Goal: Navigation & Orientation: Find specific page/section

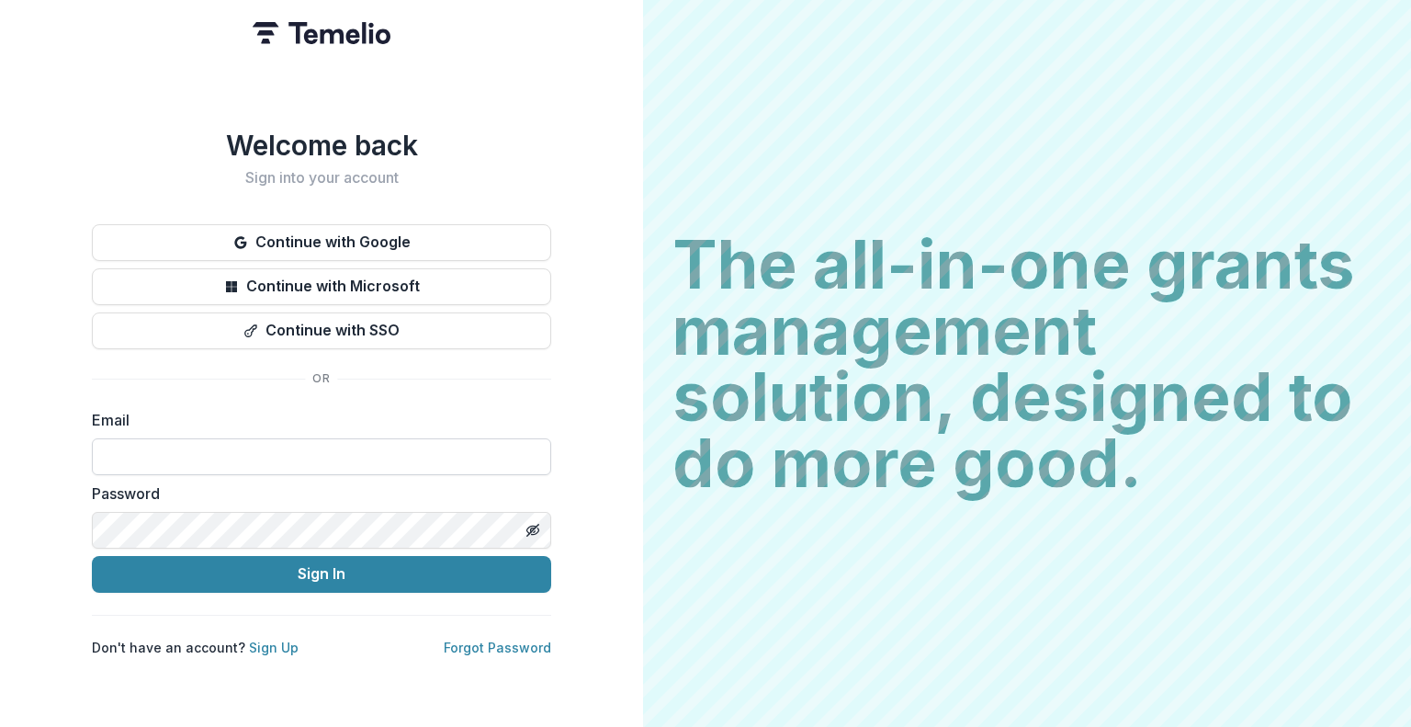
click at [253, 444] on input at bounding box center [321, 456] width 459 height 37
type input "**********"
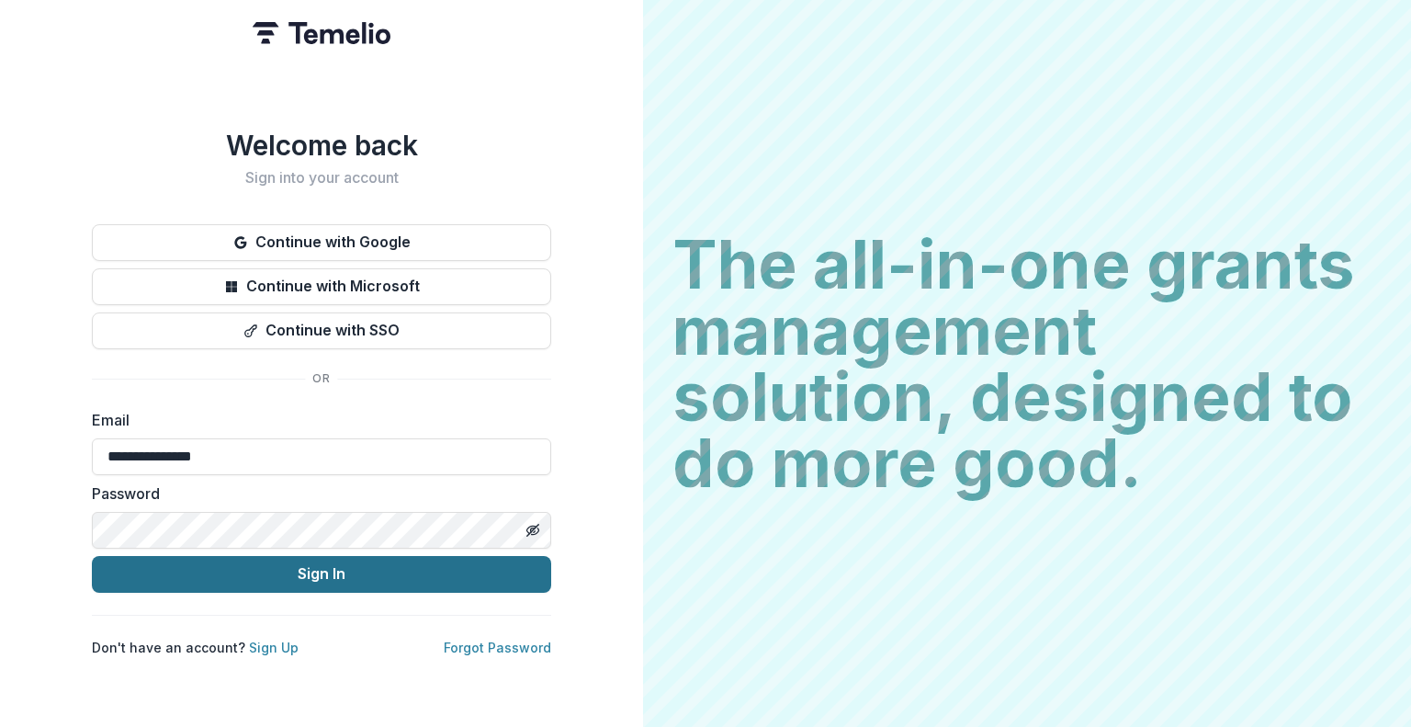
click at [299, 580] on button "Sign In" at bounding box center [321, 574] width 459 height 37
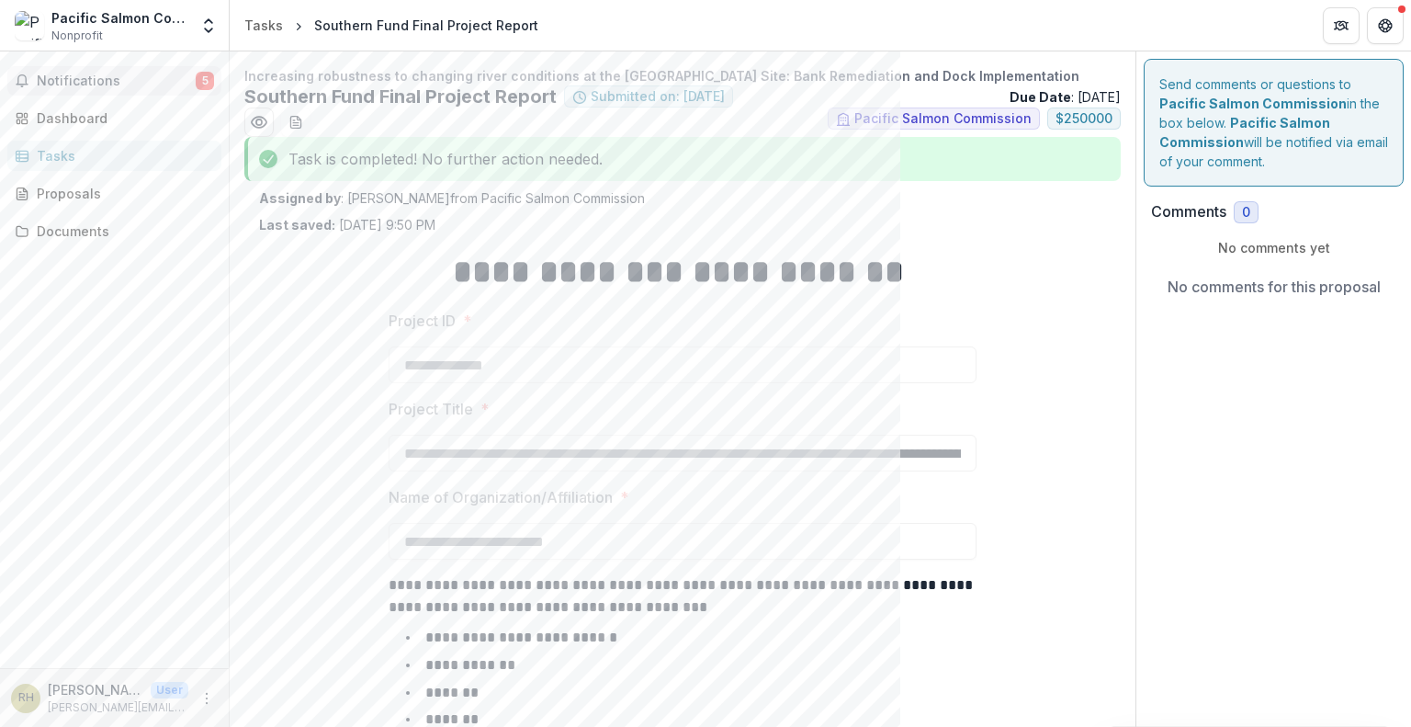
click at [98, 80] on span "Notifications" at bounding box center [116, 81] width 159 height 16
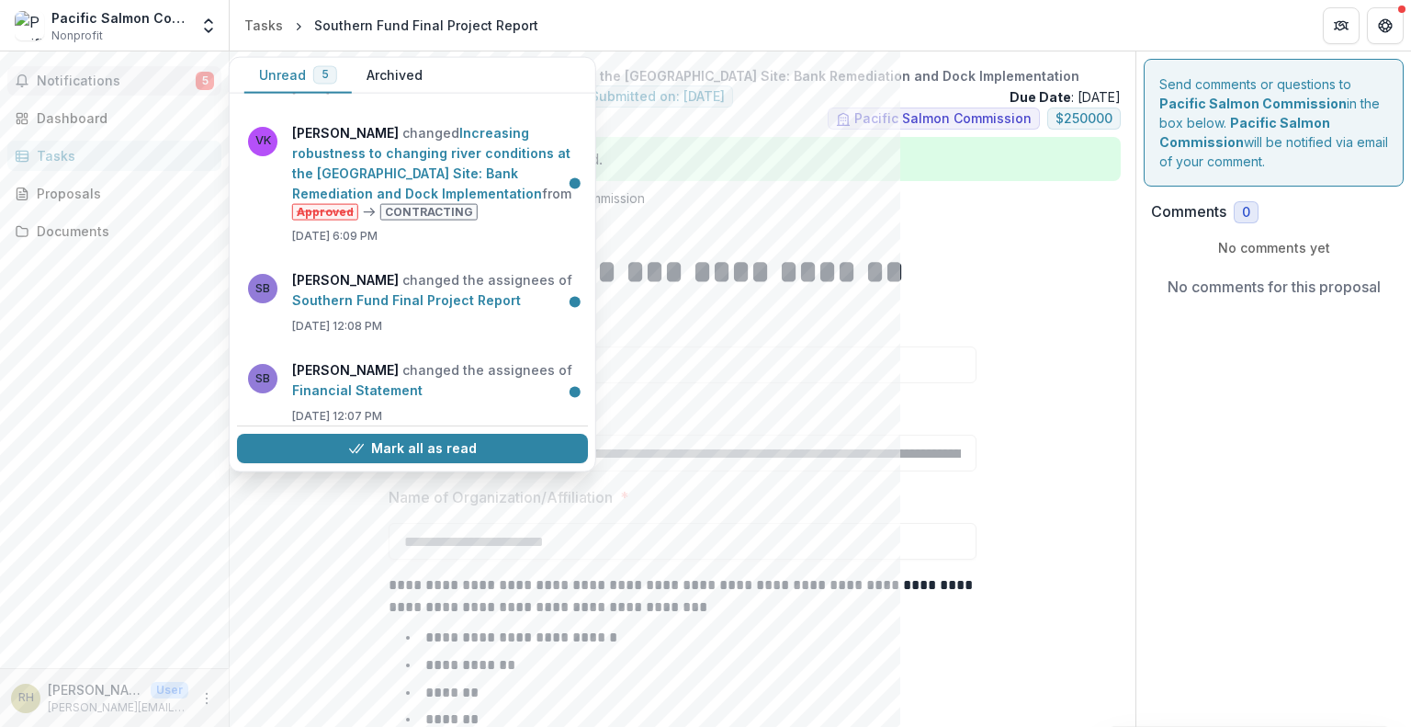
scroll to position [215, 0]
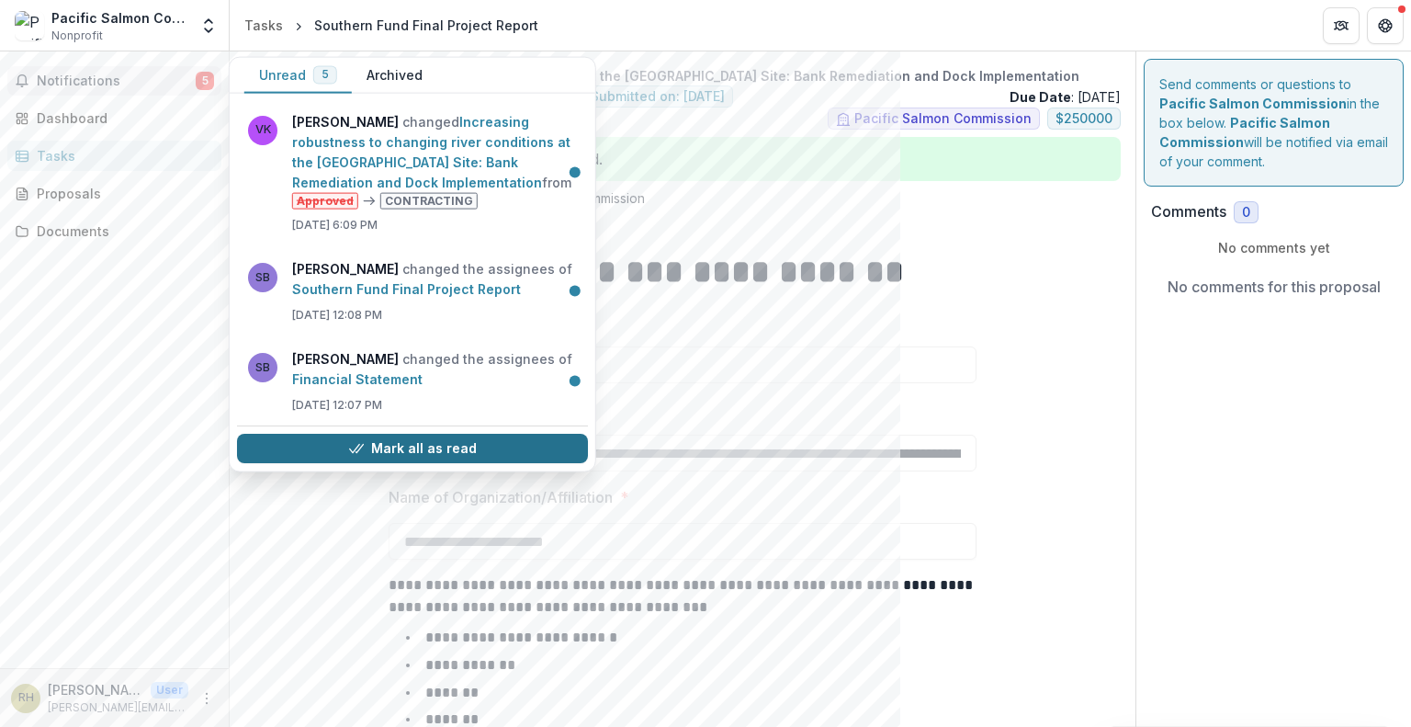
click at [375, 446] on button "Mark all as read" at bounding box center [412, 448] width 351 height 29
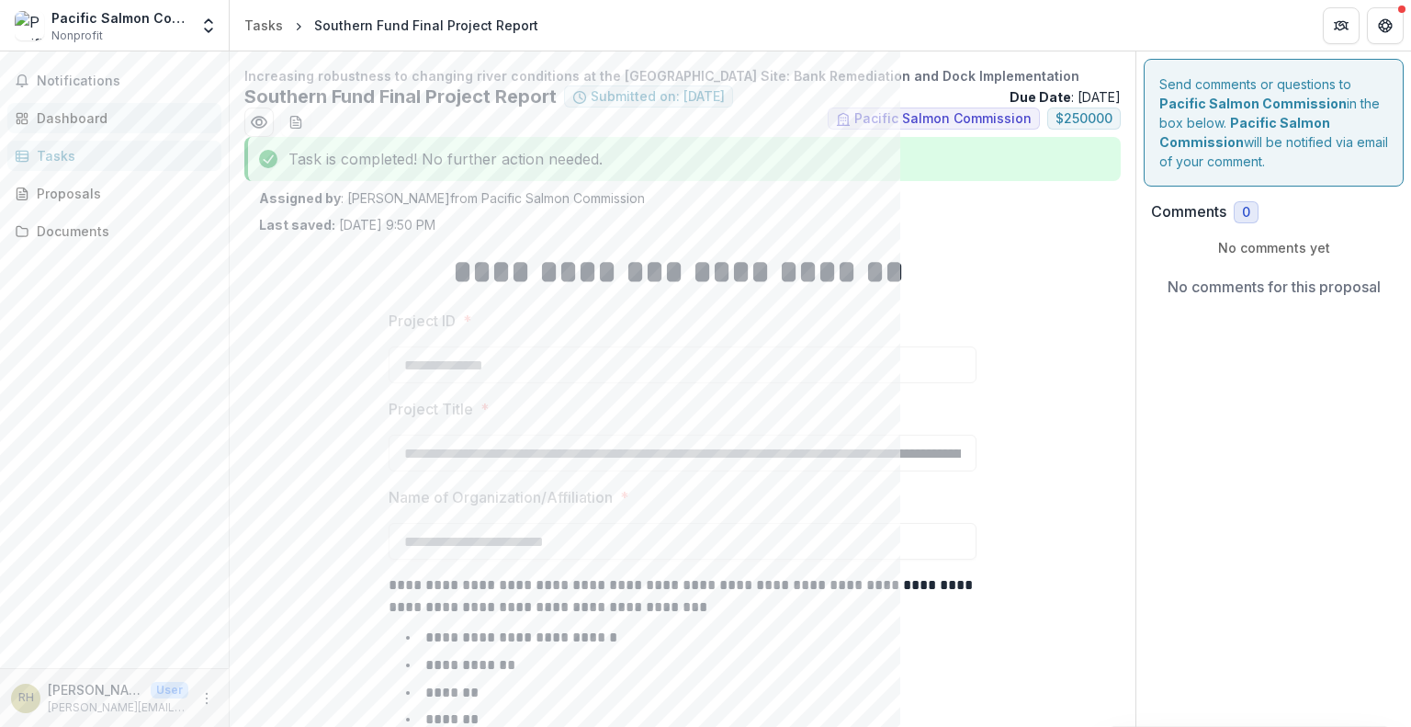
click at [92, 120] on div "Dashboard" at bounding box center [122, 117] width 170 height 19
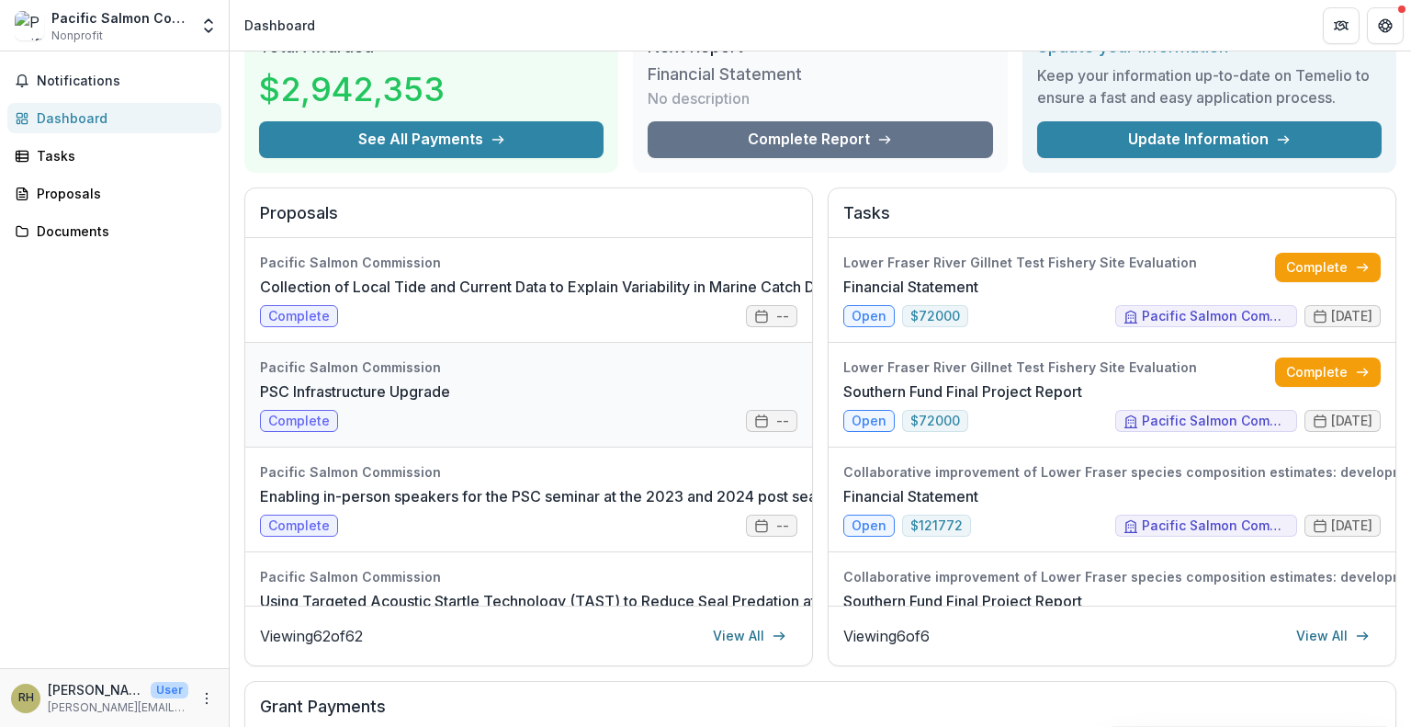
click at [426, 382] on link "PSC Infrastructure Upgrade" at bounding box center [355, 391] width 190 height 22
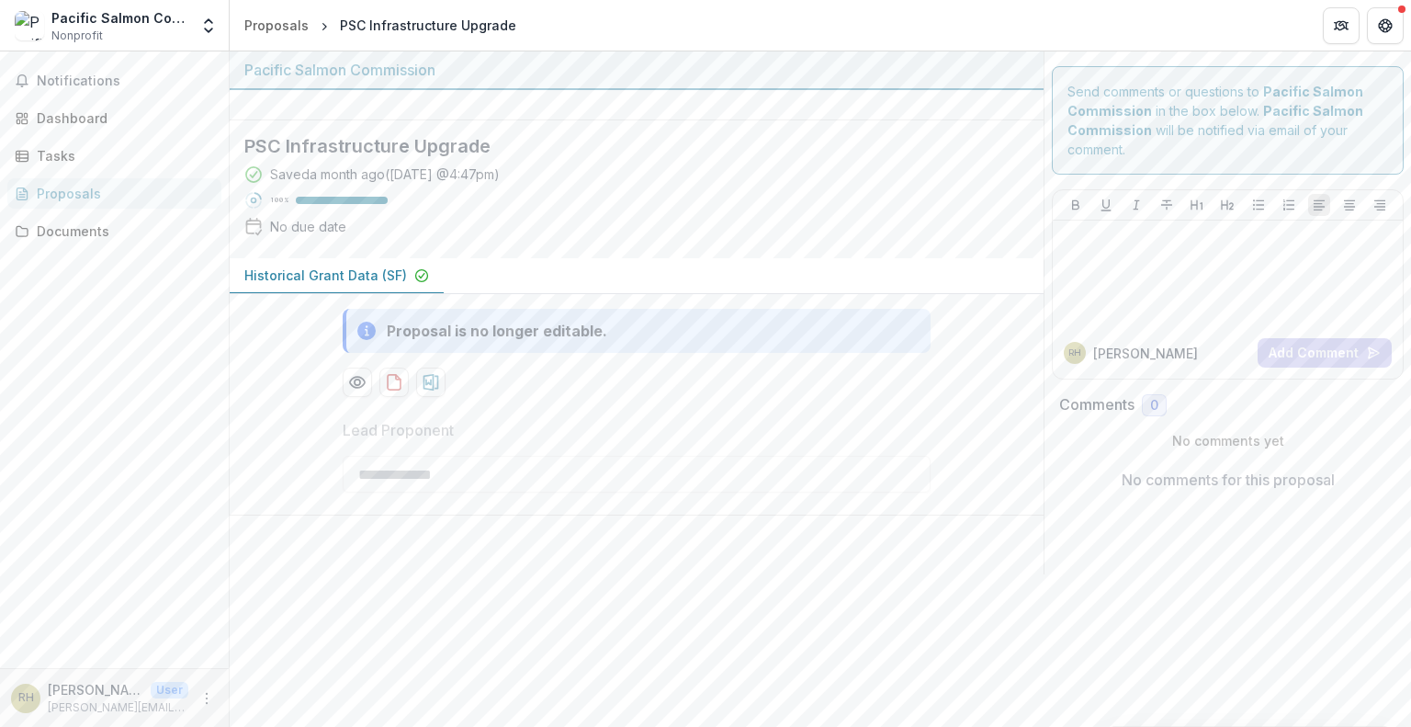
scroll to position [30, 0]
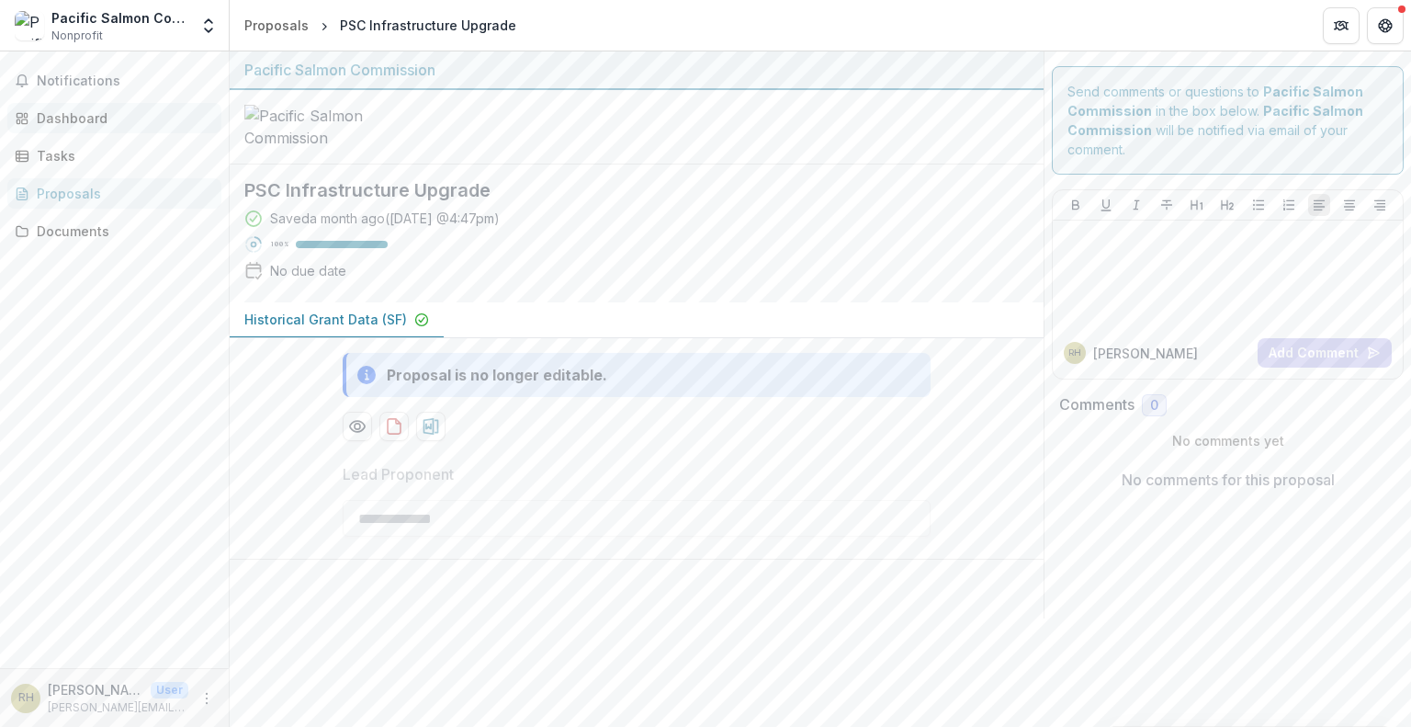
click at [84, 116] on div "Dashboard" at bounding box center [122, 117] width 170 height 19
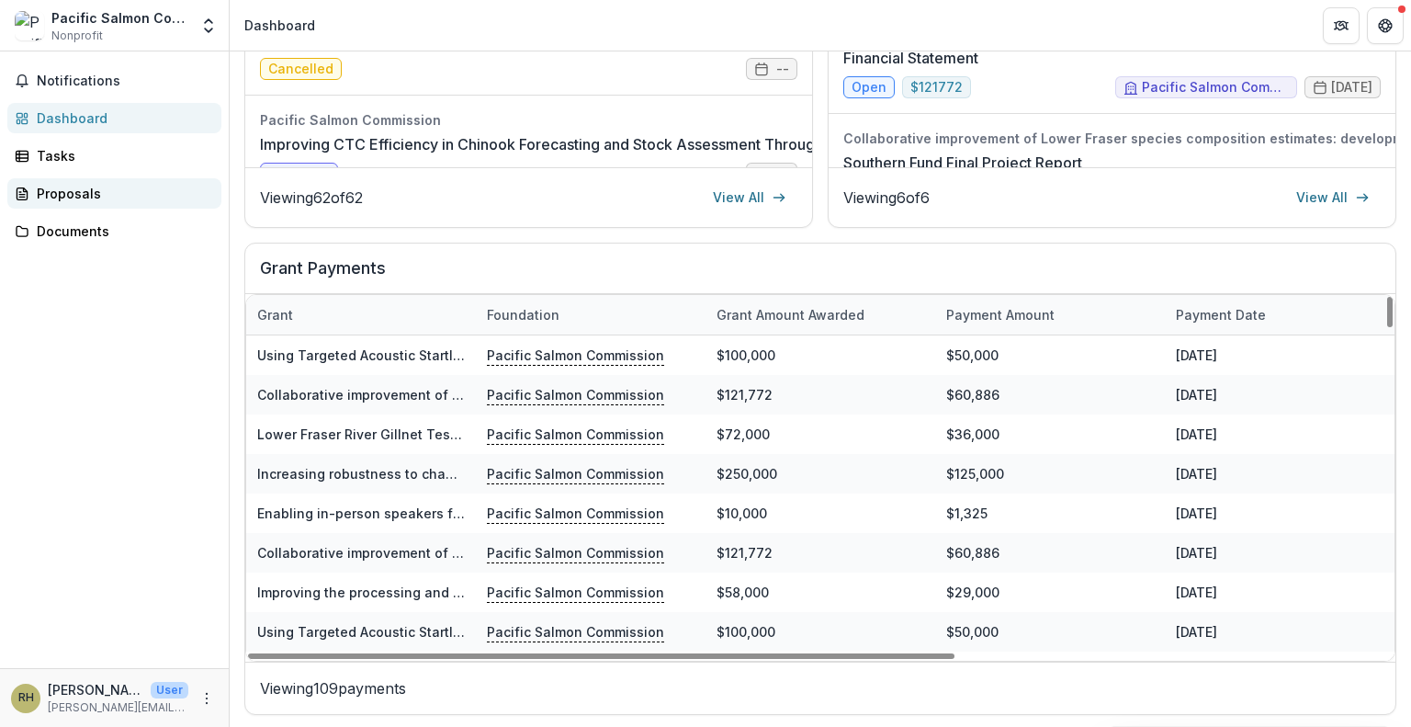
click at [24, 188] on icon at bounding box center [26, 189] width 4 height 4
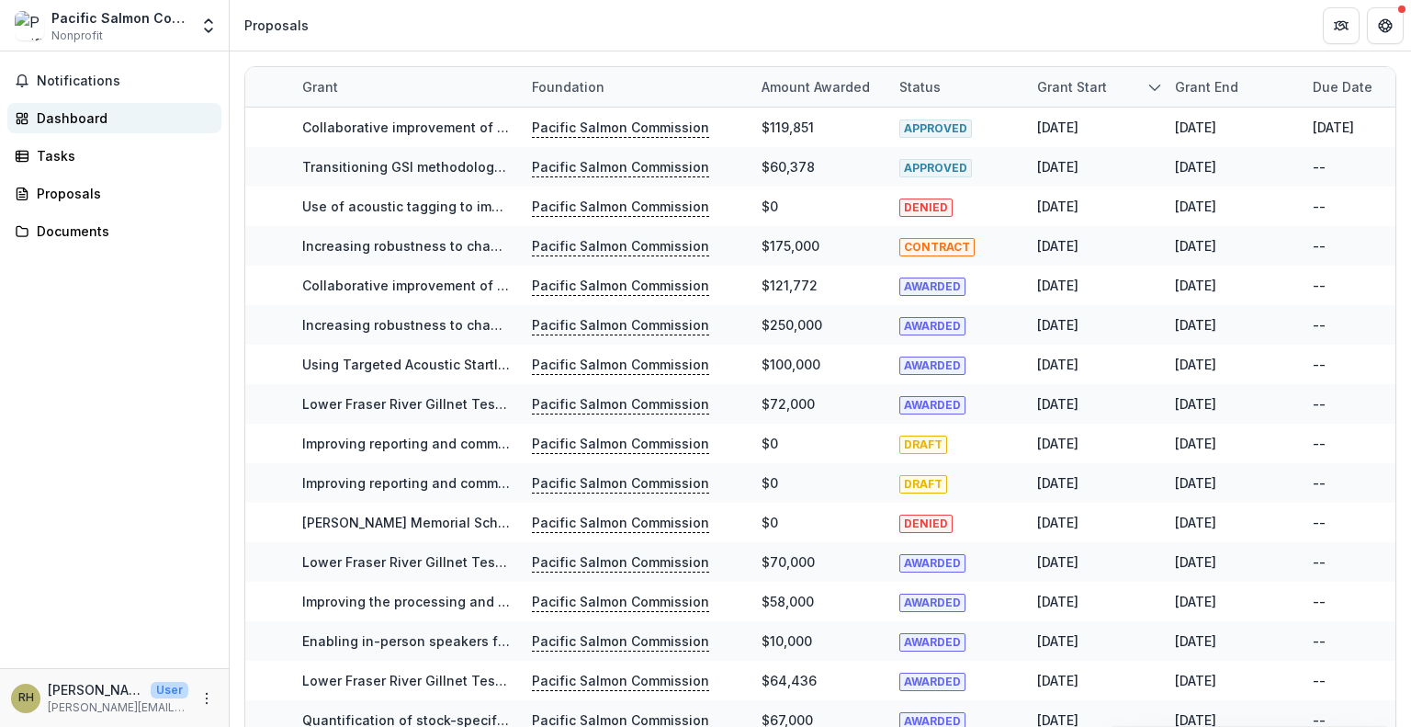
click at [75, 108] on div "Dashboard" at bounding box center [122, 117] width 170 height 19
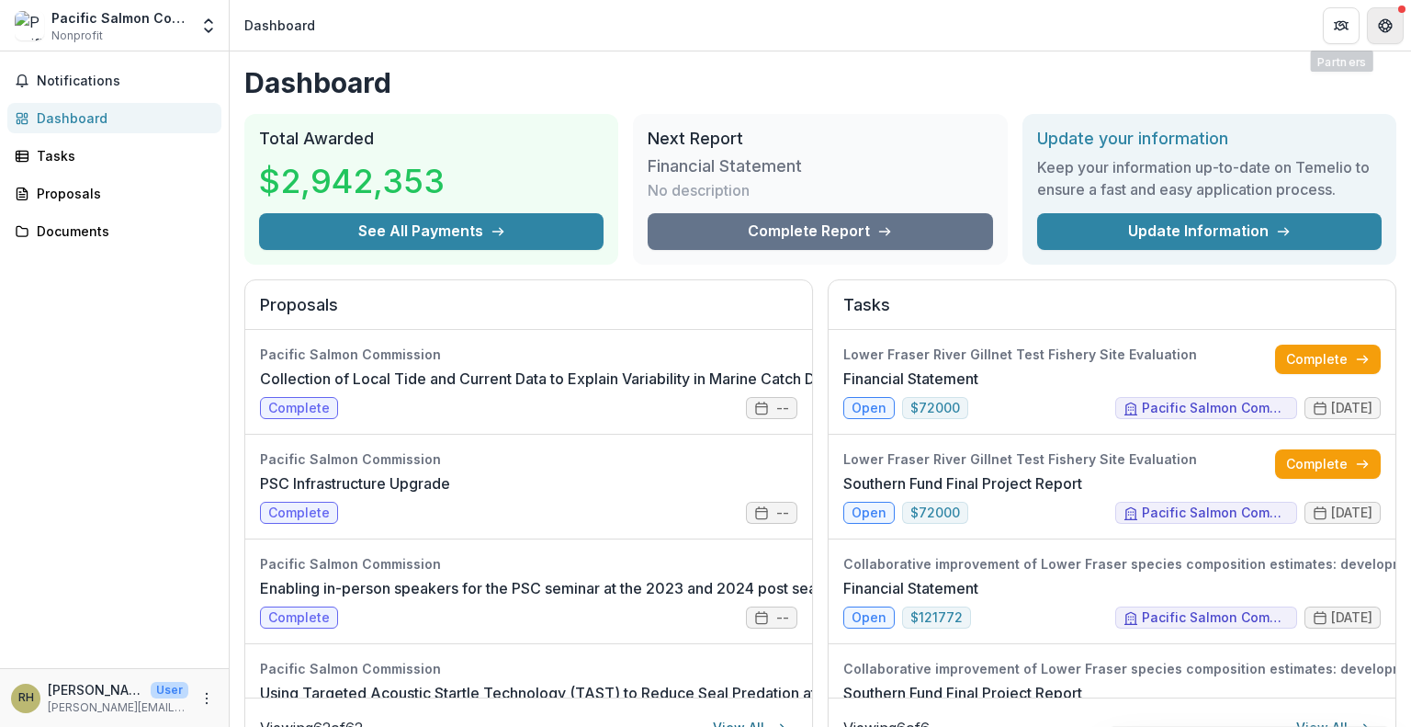
click at [1381, 18] on icon "Get Help" at bounding box center [1385, 25] width 15 height 15
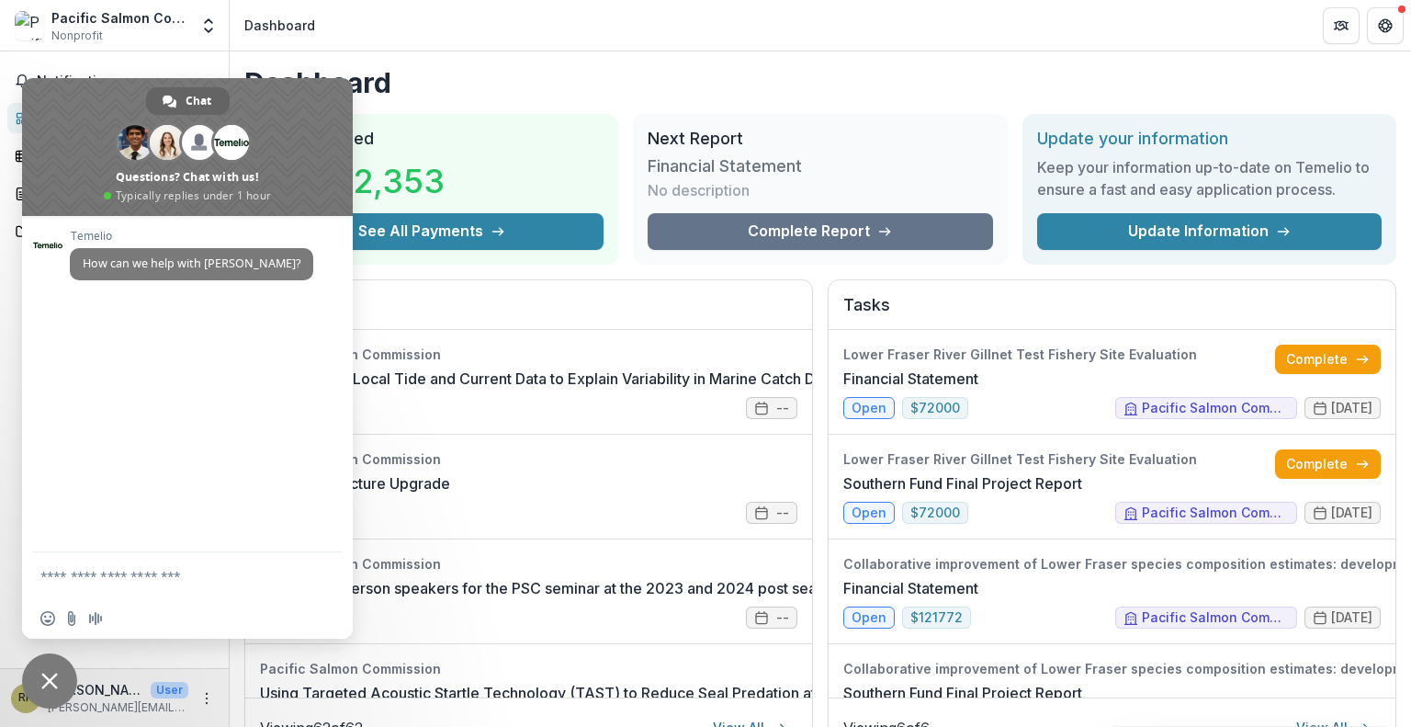
click at [51, 672] on span "Close chat" at bounding box center [49, 680] width 17 height 17
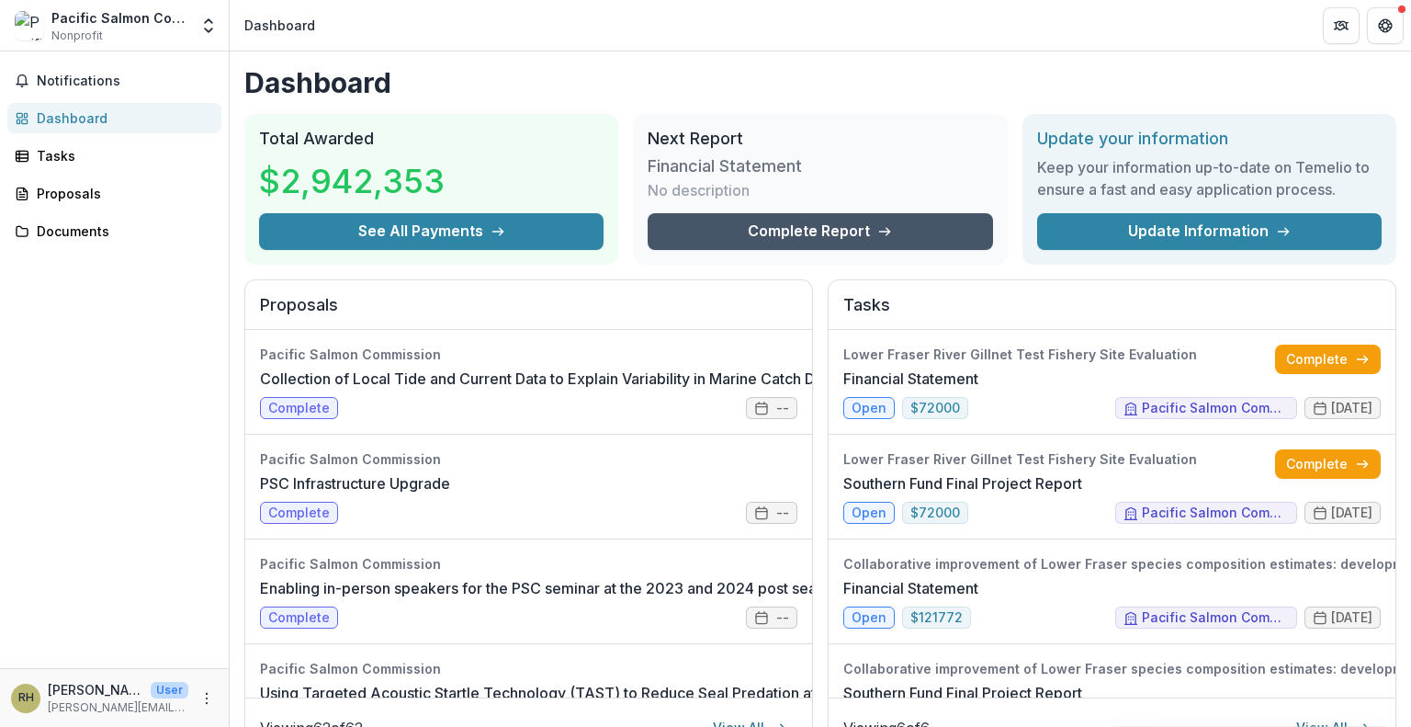
click at [767, 220] on link "Complete Report" at bounding box center [820, 231] width 344 height 37
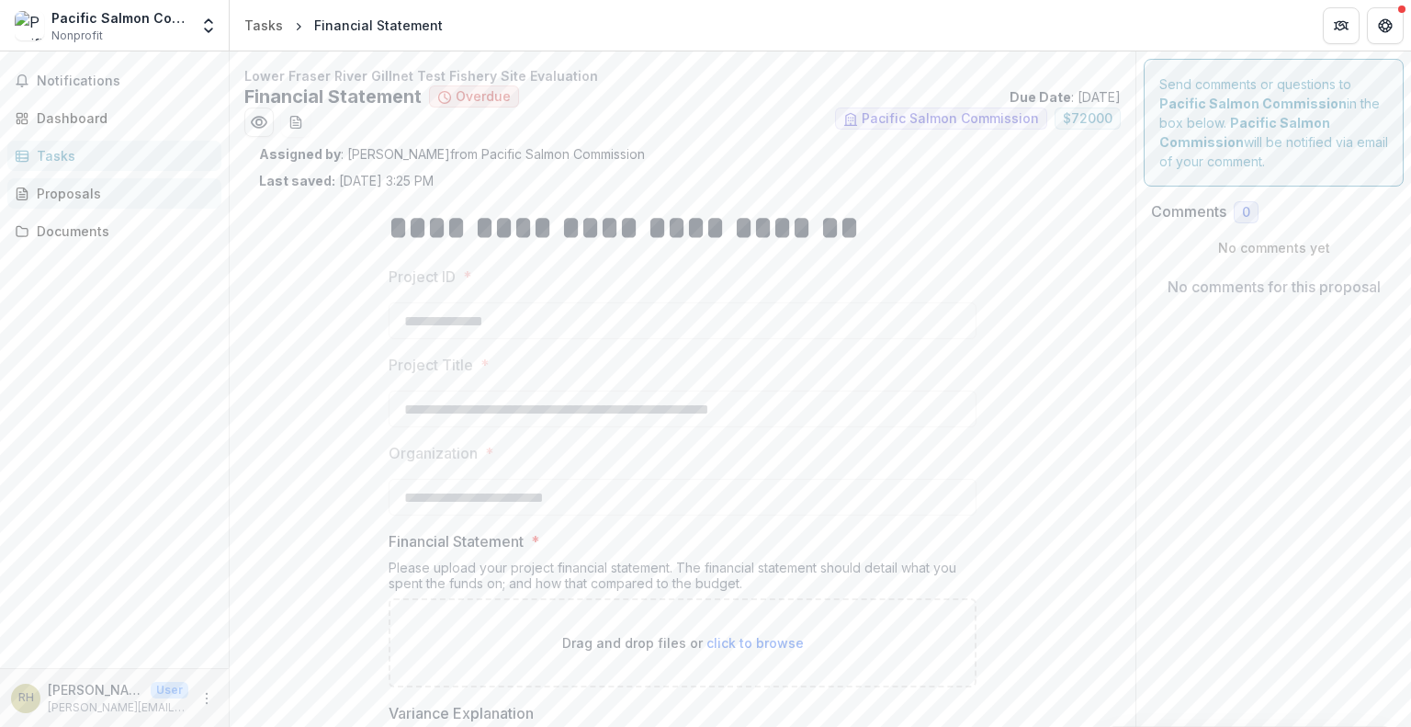
click at [74, 190] on div "Proposals" at bounding box center [122, 193] width 170 height 19
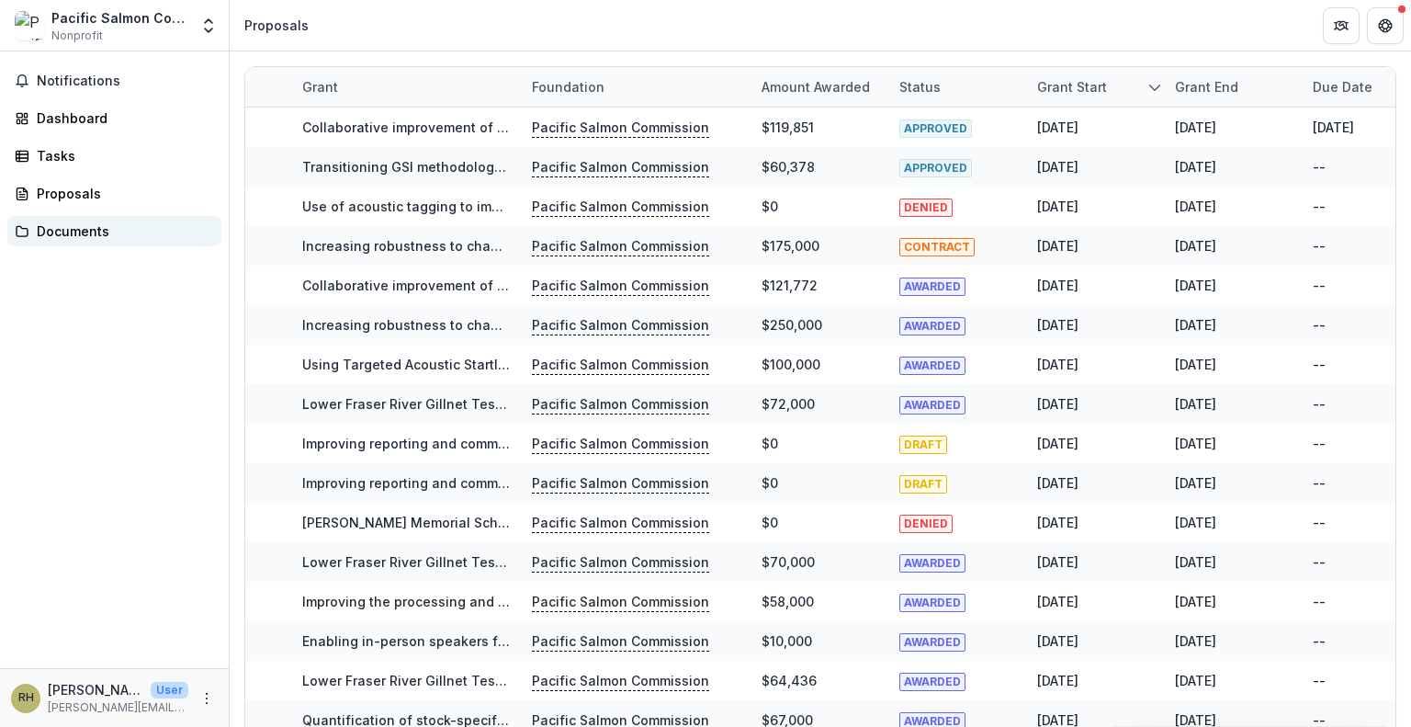
click at [60, 232] on div "Documents" at bounding box center [122, 230] width 170 height 19
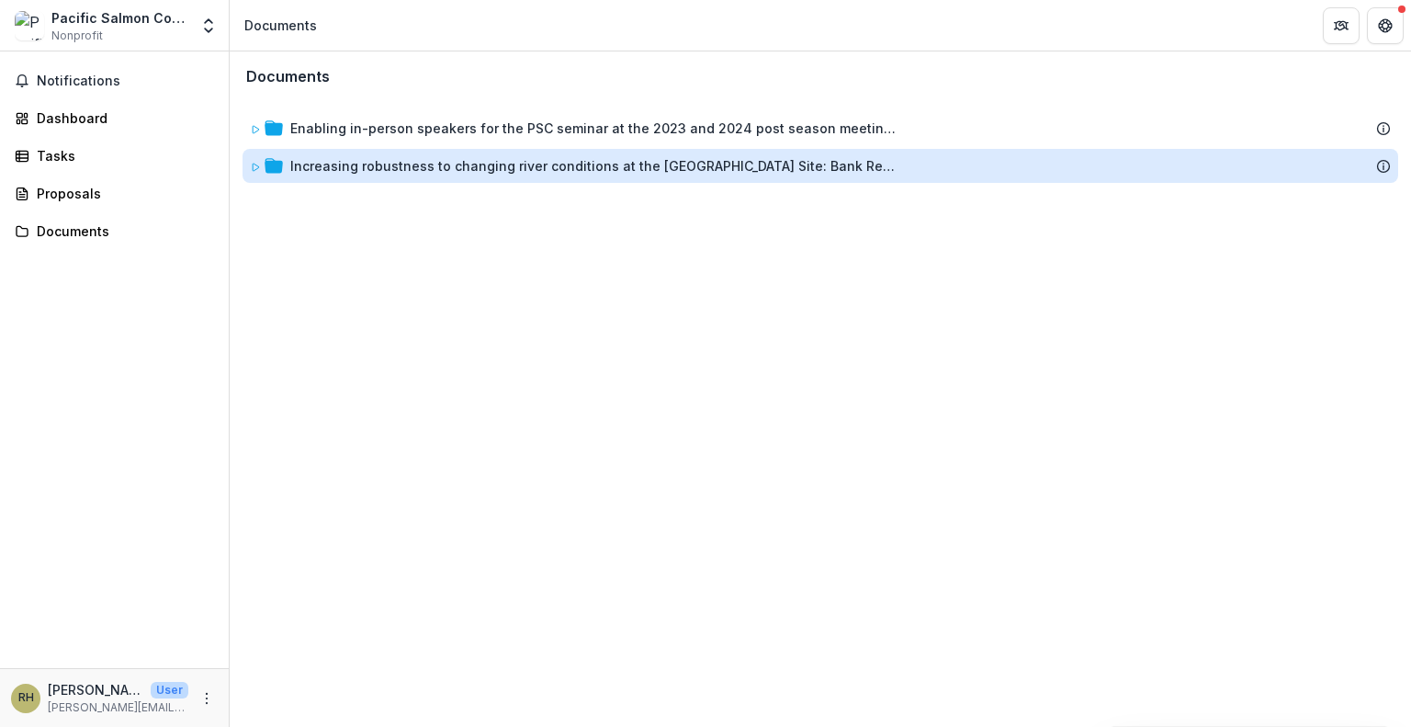
click at [290, 170] on div "Increasing robustness to changing river conditions at the [GEOGRAPHIC_DATA] Sit…" at bounding box center [593, 165] width 606 height 19
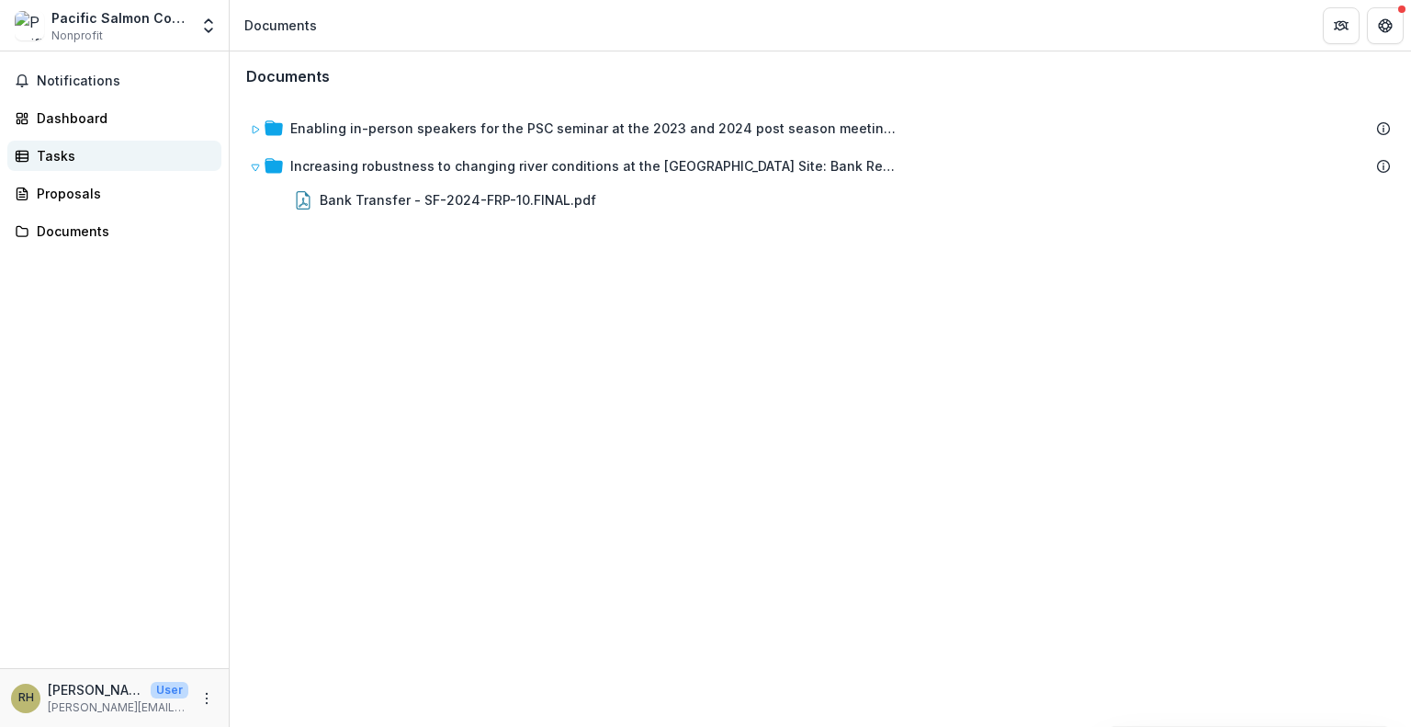
click at [47, 157] on div "Tasks" at bounding box center [122, 155] width 170 height 19
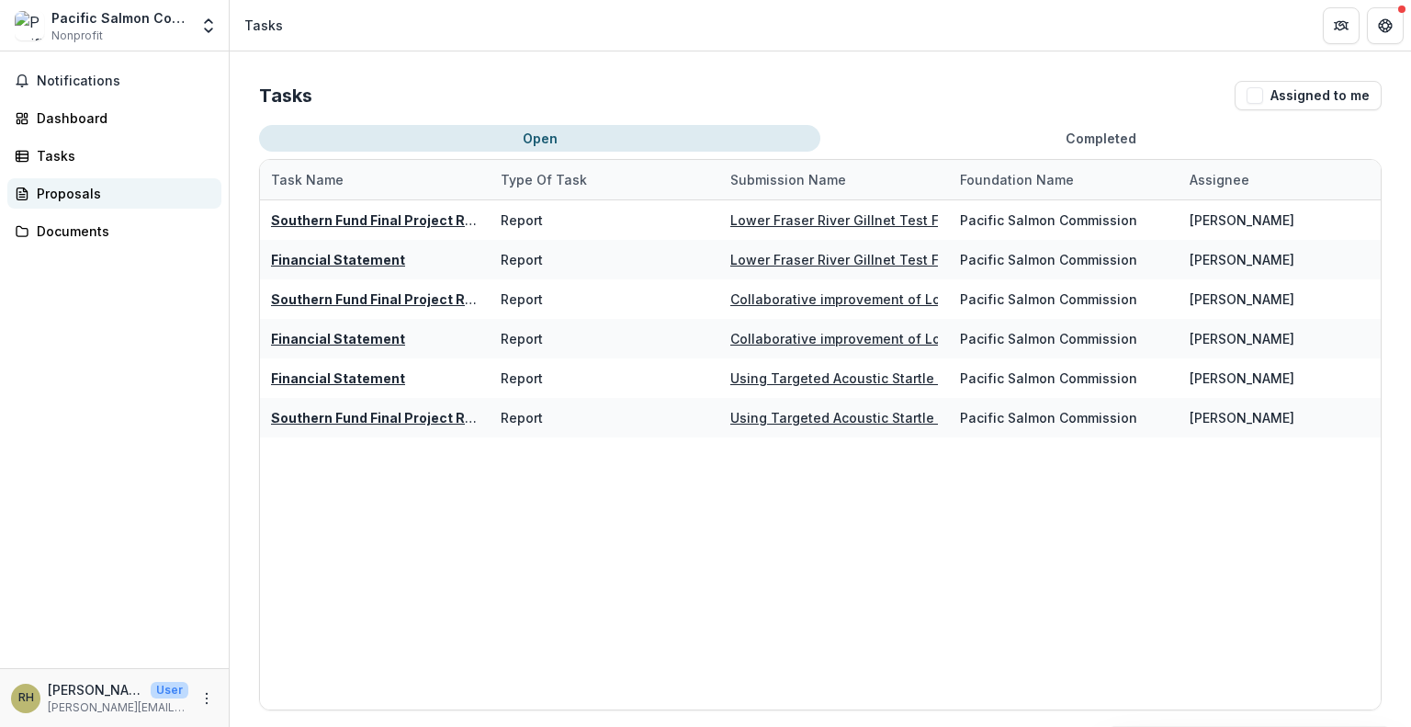
click at [73, 196] on div "Proposals" at bounding box center [122, 193] width 170 height 19
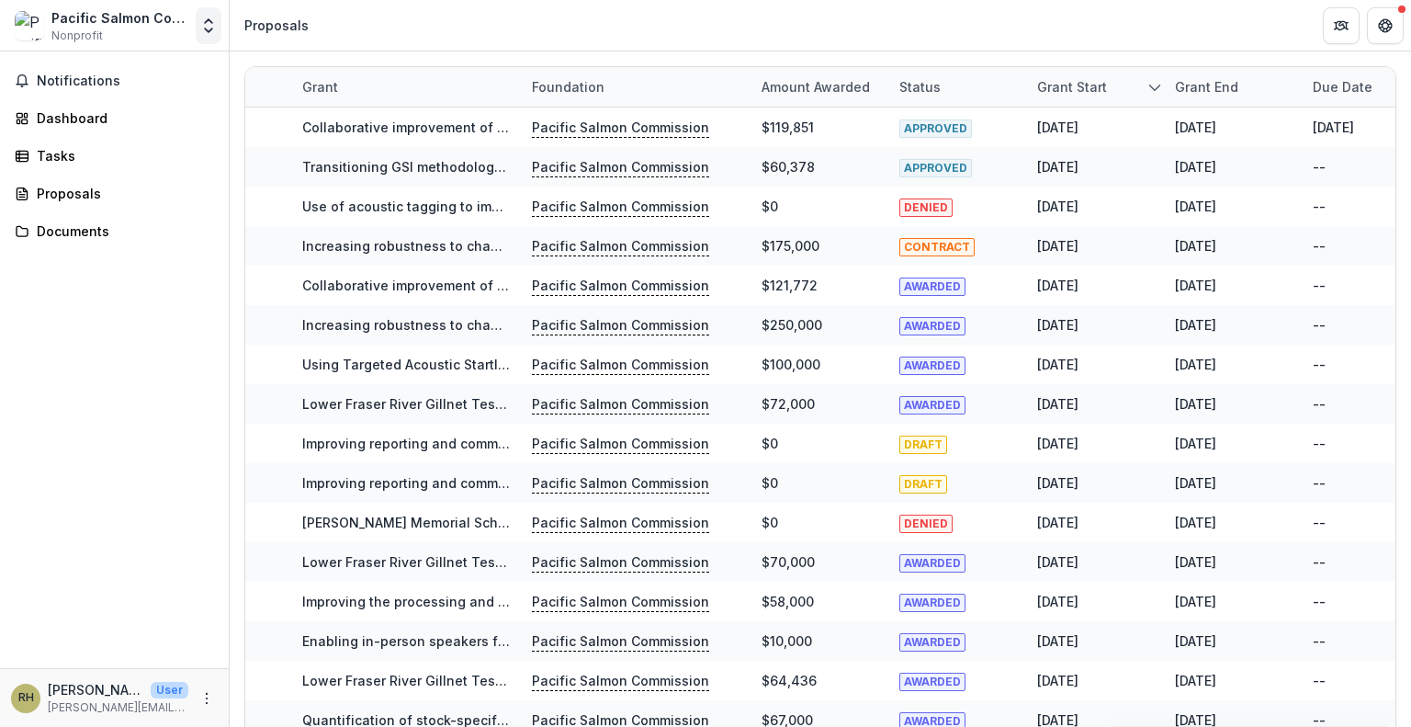
click at [213, 28] on icon "Open entity switcher" at bounding box center [208, 26] width 18 height 18
click at [209, 704] on icon "More" at bounding box center [206, 698] width 15 height 15
click at [88, 711] on p "[PERSON_NAME][EMAIL_ADDRESS][DOMAIN_NAME]" at bounding box center [118, 707] width 141 height 17
click at [93, 691] on p "[PERSON_NAME]" at bounding box center [96, 689] width 96 height 19
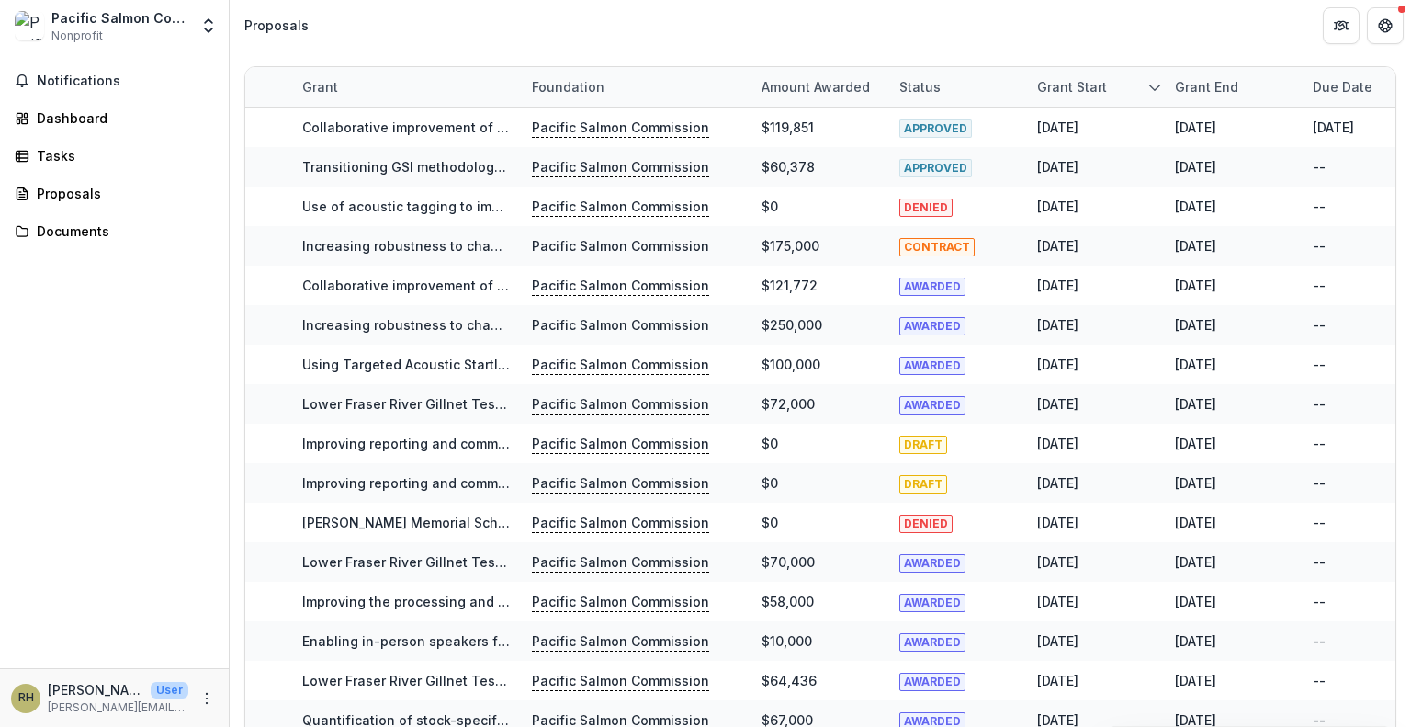
click at [29, 688] on span "RH" at bounding box center [25, 697] width 29 height 29
click at [608, 33] on header "Proposals" at bounding box center [820, 25] width 1181 height 51
click at [73, 220] on link "Documents" at bounding box center [114, 231] width 214 height 30
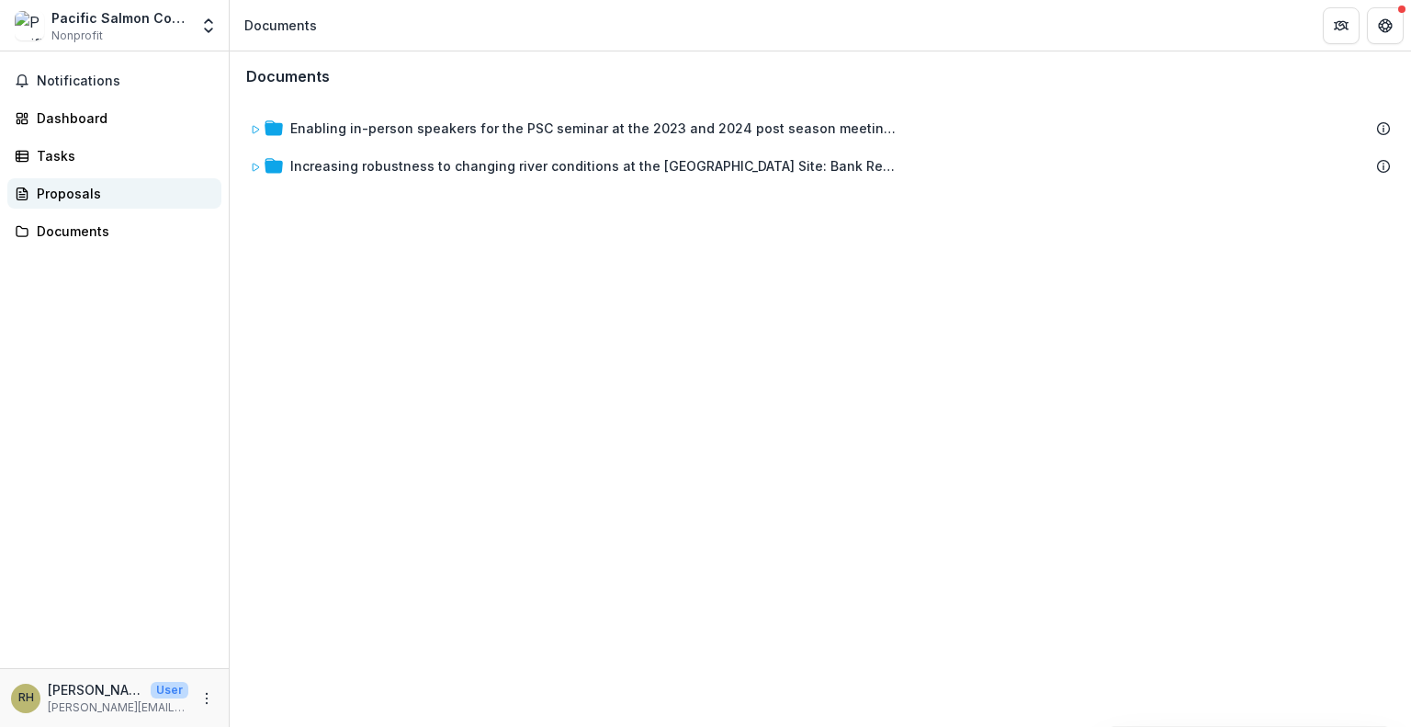
click at [79, 190] on div "Proposals" at bounding box center [122, 193] width 170 height 19
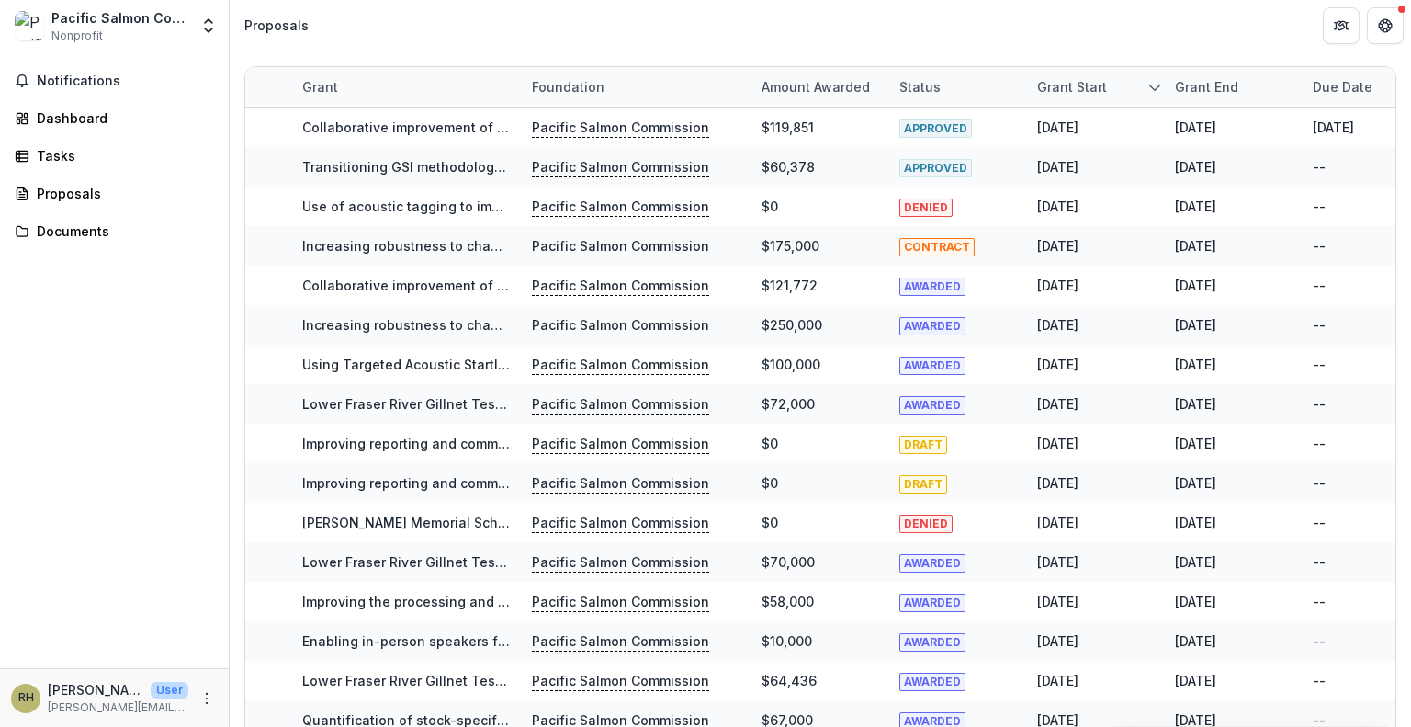
click at [272, 28] on div "Proposals" at bounding box center [276, 25] width 64 height 19
click at [27, 30] on img at bounding box center [29, 25] width 29 height 29
click at [55, 91] on button "Notifications" at bounding box center [114, 80] width 214 height 29
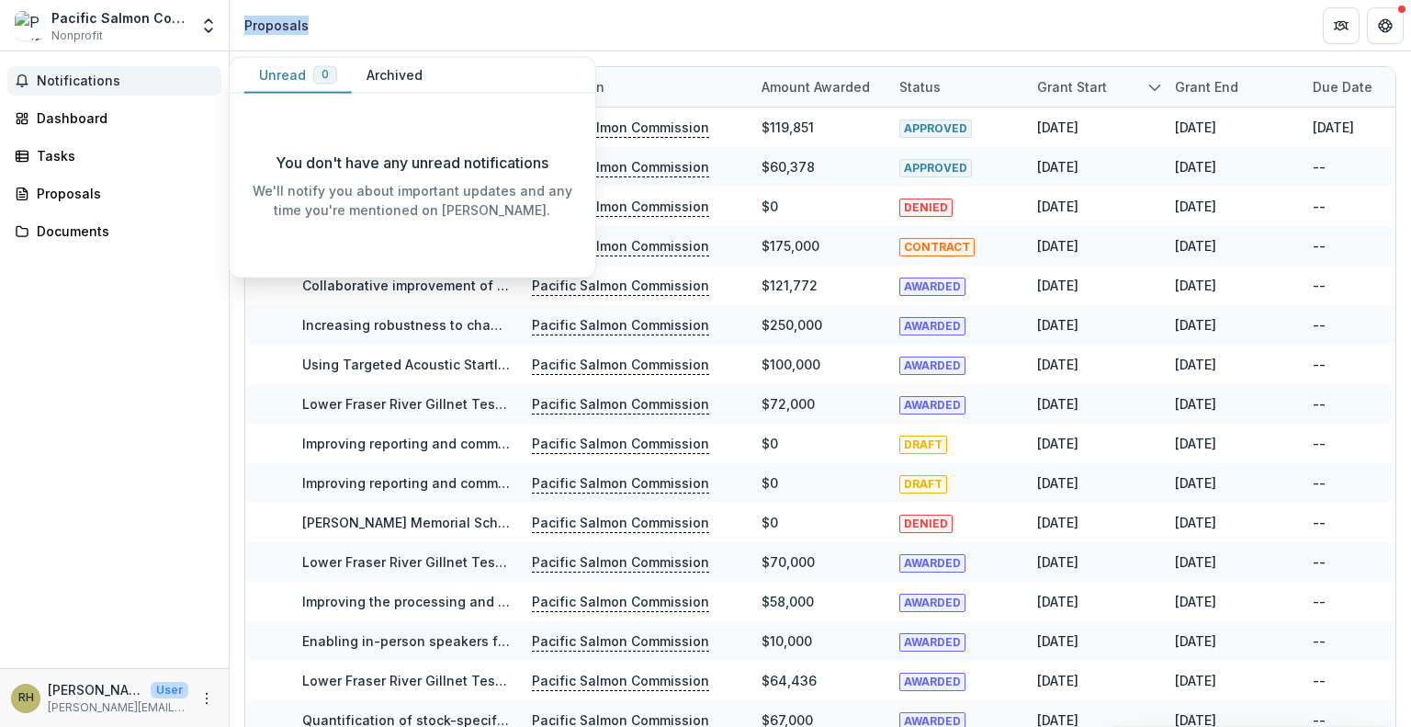
click at [62, 74] on span "Notifications" at bounding box center [125, 81] width 177 height 16
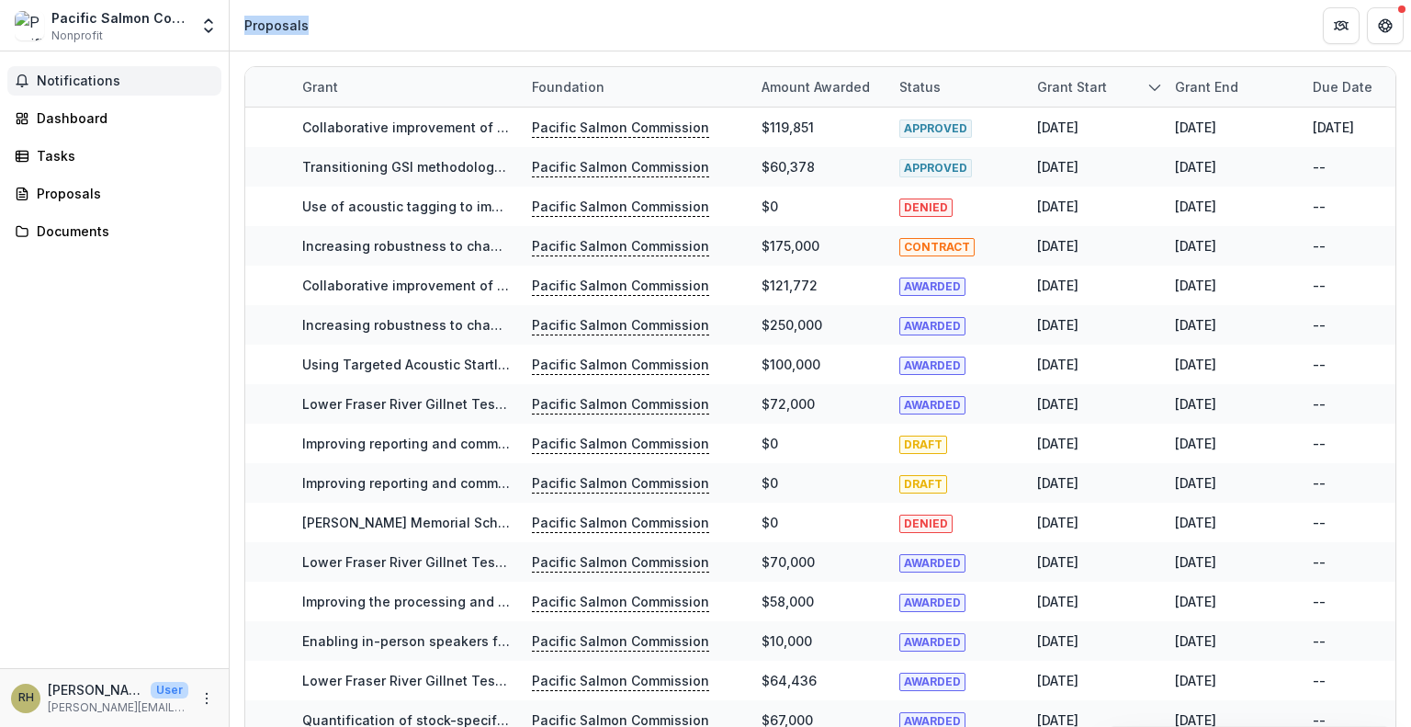
click at [62, 74] on span "Notifications" at bounding box center [125, 81] width 177 height 16
click at [57, 118] on div "Dashboard" at bounding box center [122, 117] width 170 height 19
